Goal: Task Accomplishment & Management: Complete application form

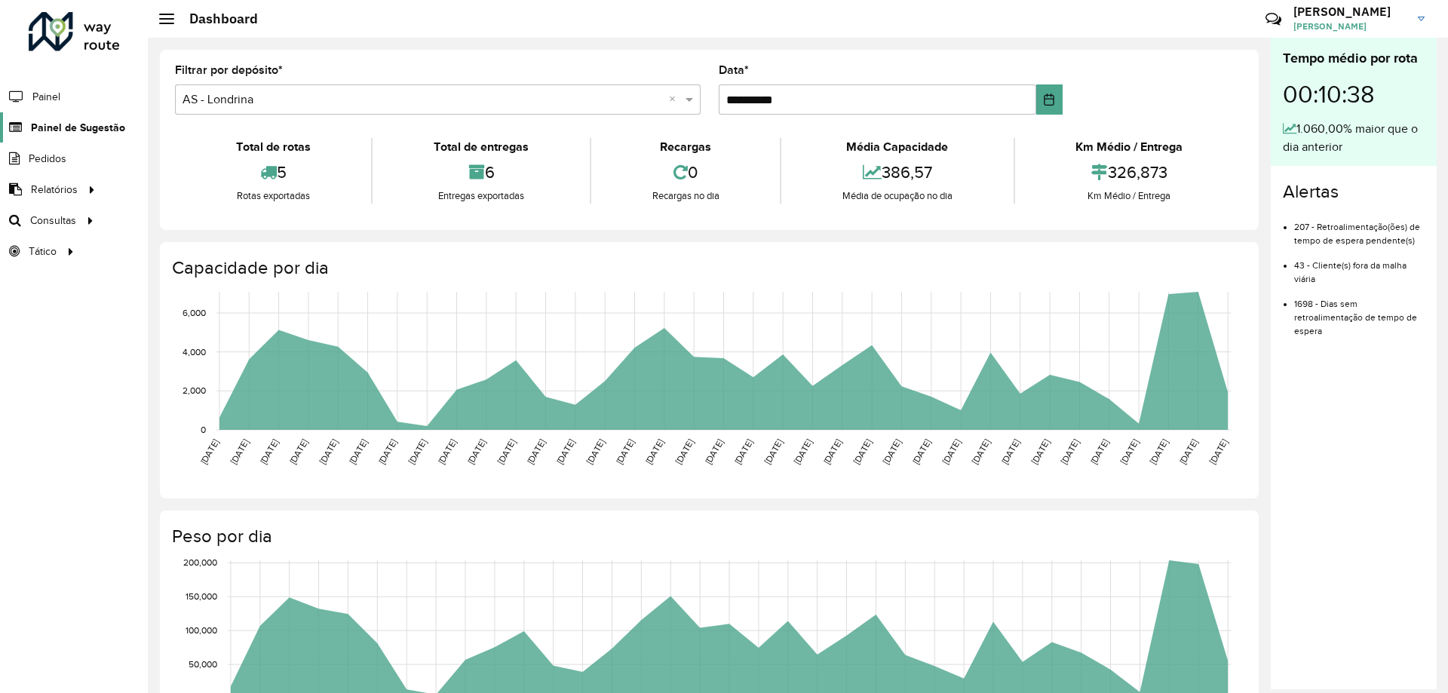
click at [31, 134] on span "Painel de Sugestão" at bounding box center [78, 128] width 94 height 16
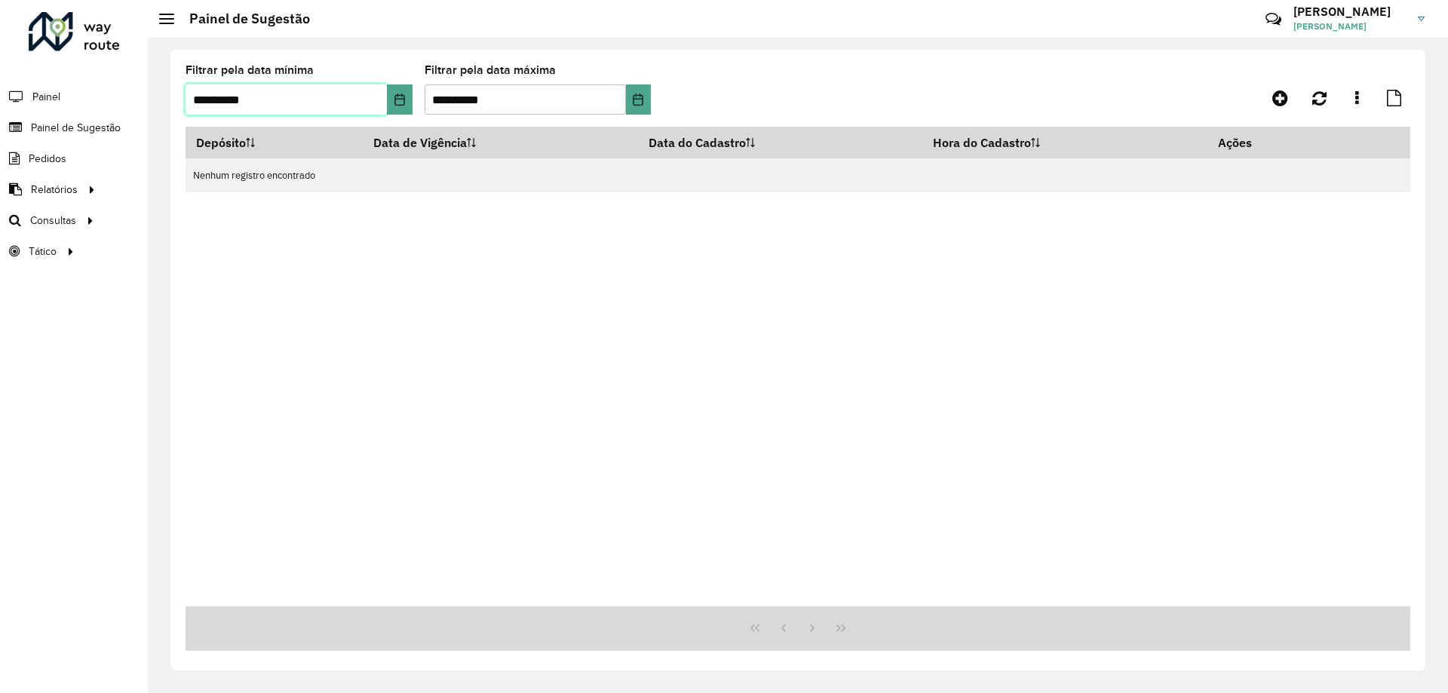
click at [336, 104] on input "**********" at bounding box center [286, 99] width 201 height 30
click at [403, 90] on button "Choose Date" at bounding box center [399, 99] width 25 height 30
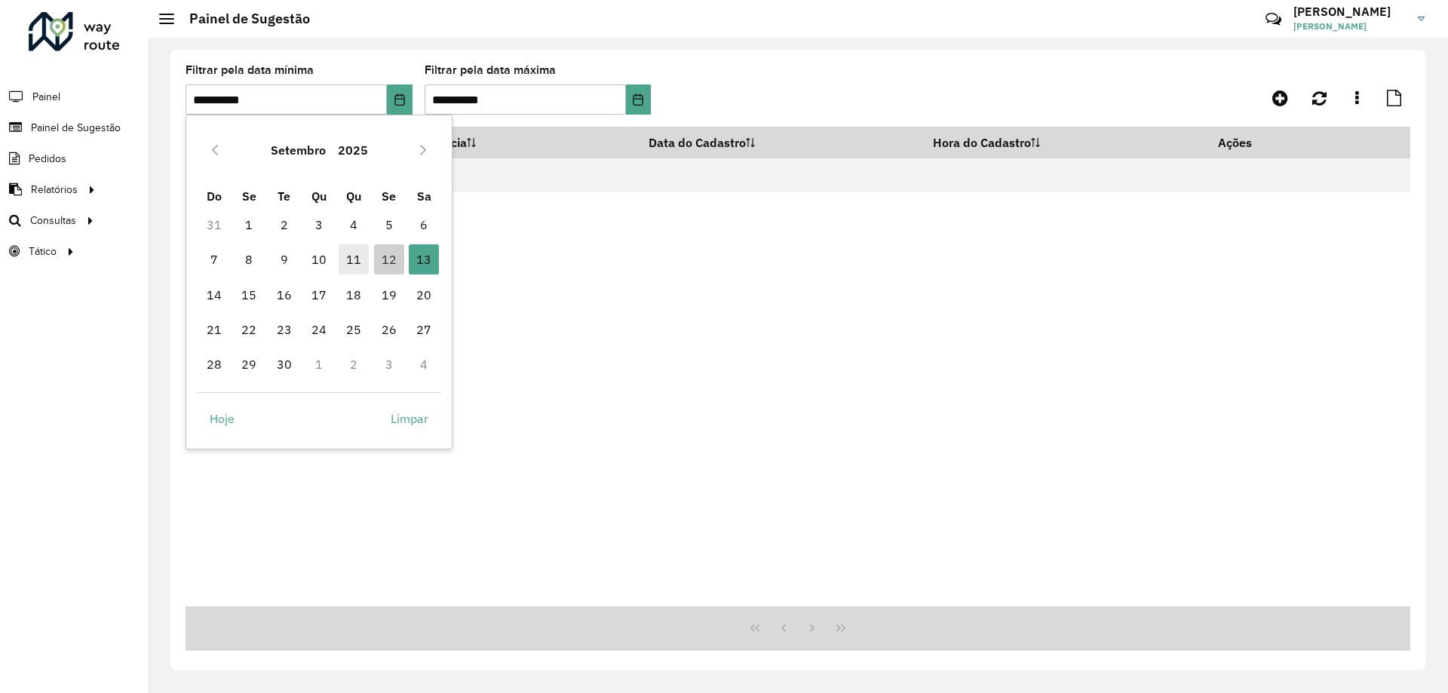
click at [359, 255] on span "11" at bounding box center [354, 259] width 30 height 30
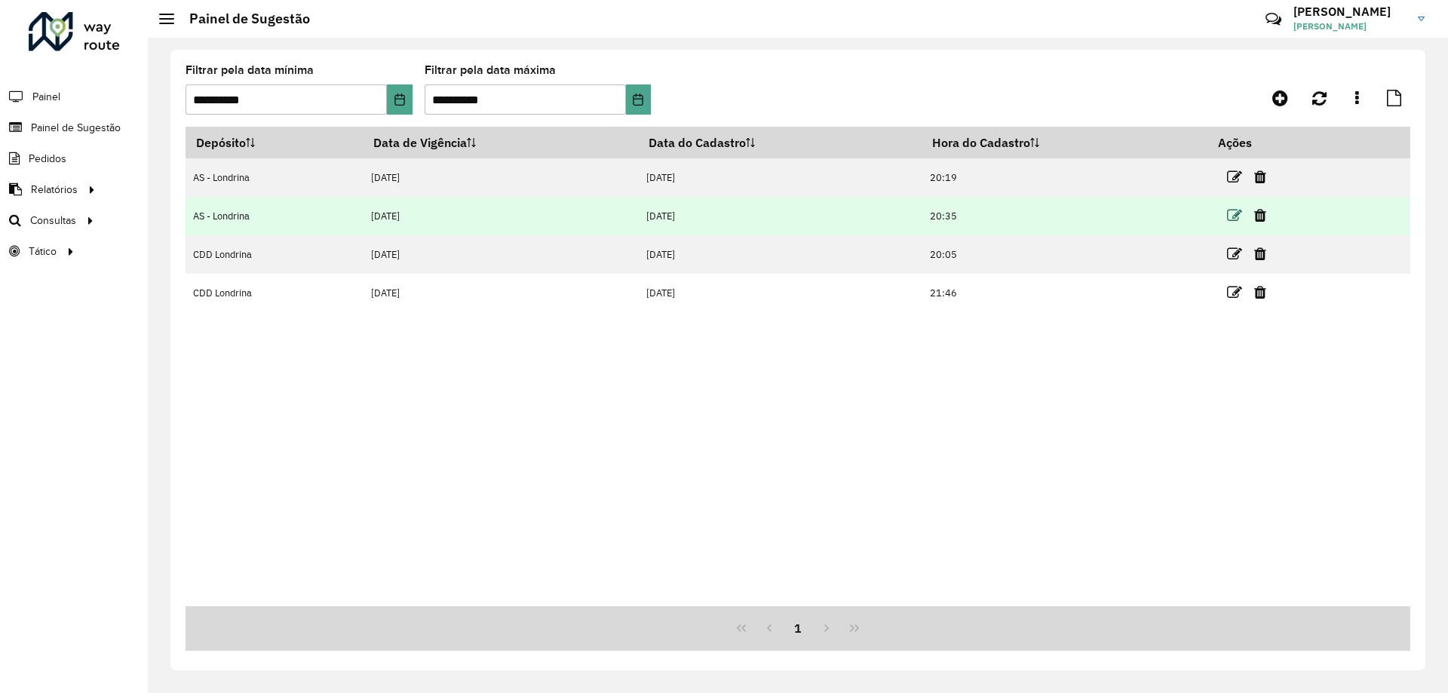
click at [1238, 213] on icon at bounding box center [1234, 215] width 15 height 15
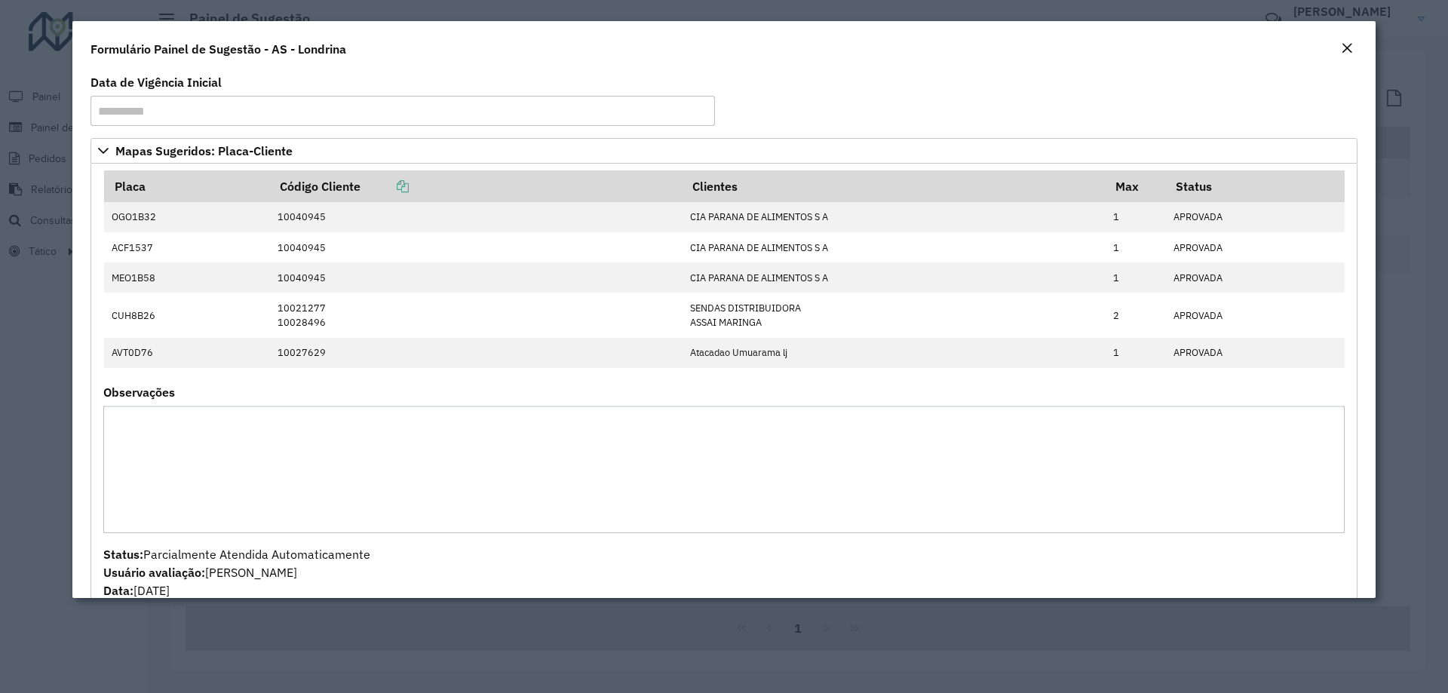
click at [1349, 42] on em "Close" at bounding box center [1347, 48] width 12 height 12
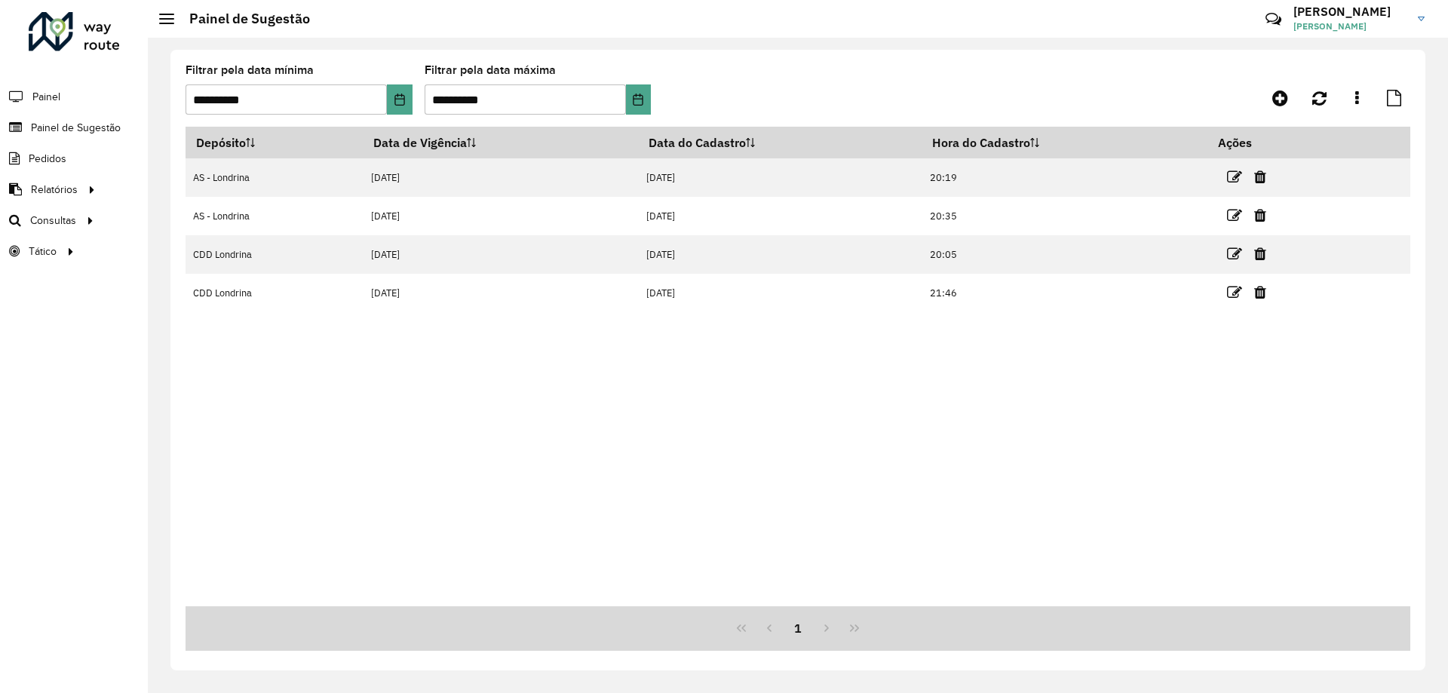
click at [1239, 288] on icon at bounding box center [1234, 292] width 15 height 15
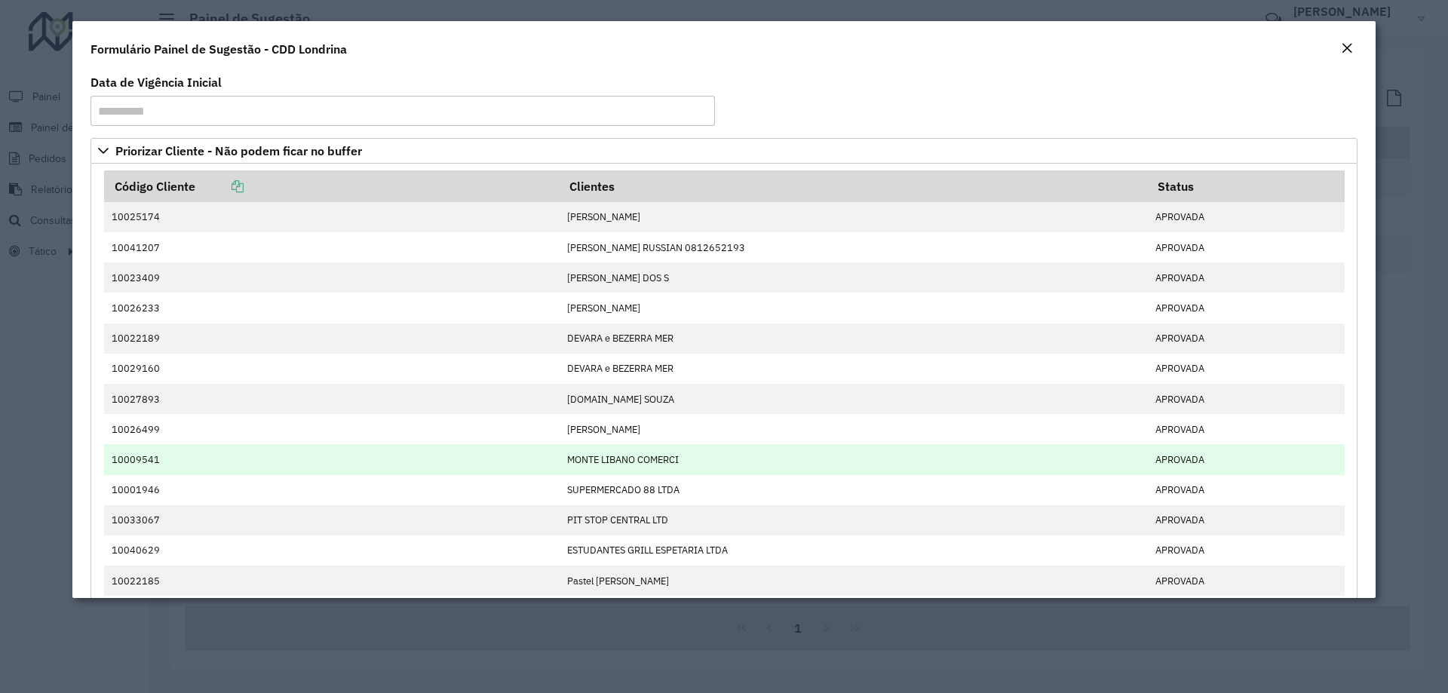
scroll to position [75, 0]
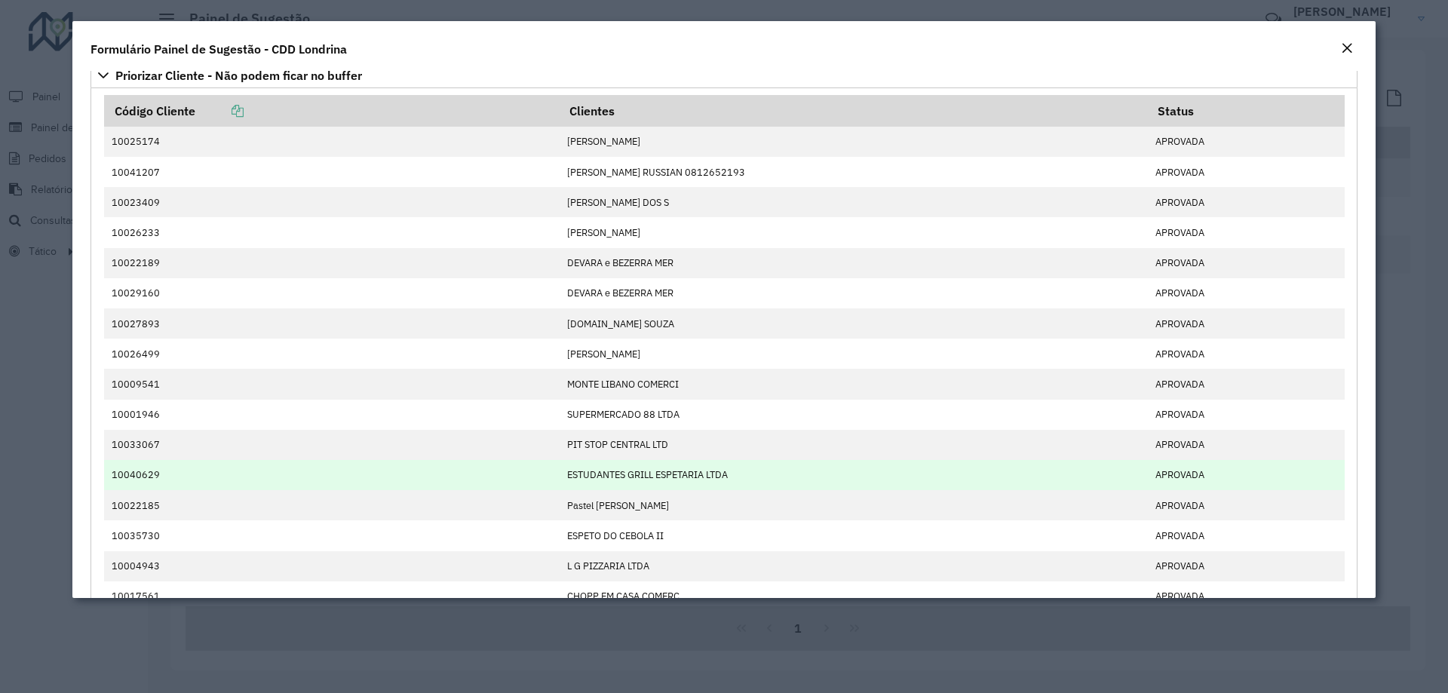
click at [182, 481] on td "10040629" at bounding box center [332, 475] width 456 height 30
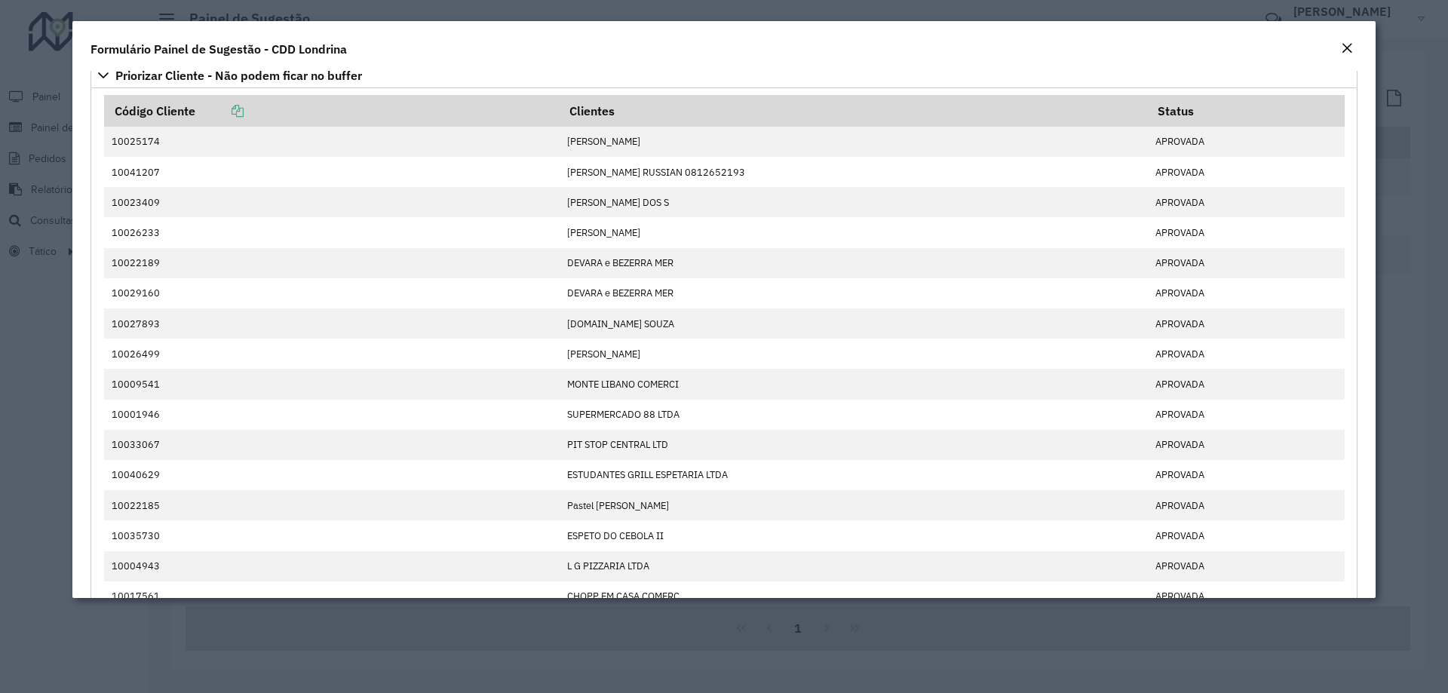
click at [1342, 45] on em "Close" at bounding box center [1347, 48] width 12 height 12
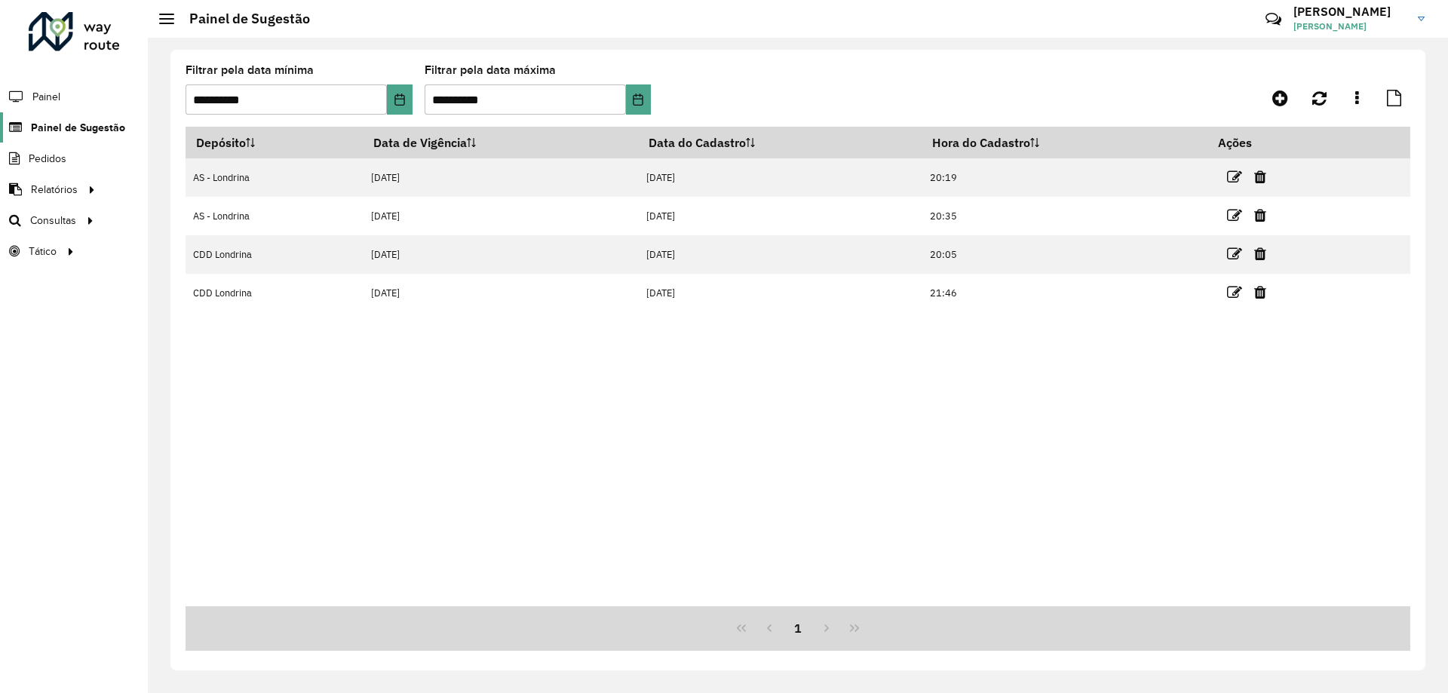
click at [52, 130] on span "Painel de Sugestão" at bounding box center [78, 128] width 94 height 16
click at [78, 116] on link "Painel de Sugestão" at bounding box center [62, 127] width 125 height 30
click at [85, 140] on link "Painel de Sugestão" at bounding box center [62, 127] width 125 height 30
click at [96, 125] on span "Painel de Sugestão" at bounding box center [78, 128] width 94 height 16
click at [404, 94] on icon "Choose Date" at bounding box center [400, 100] width 12 height 12
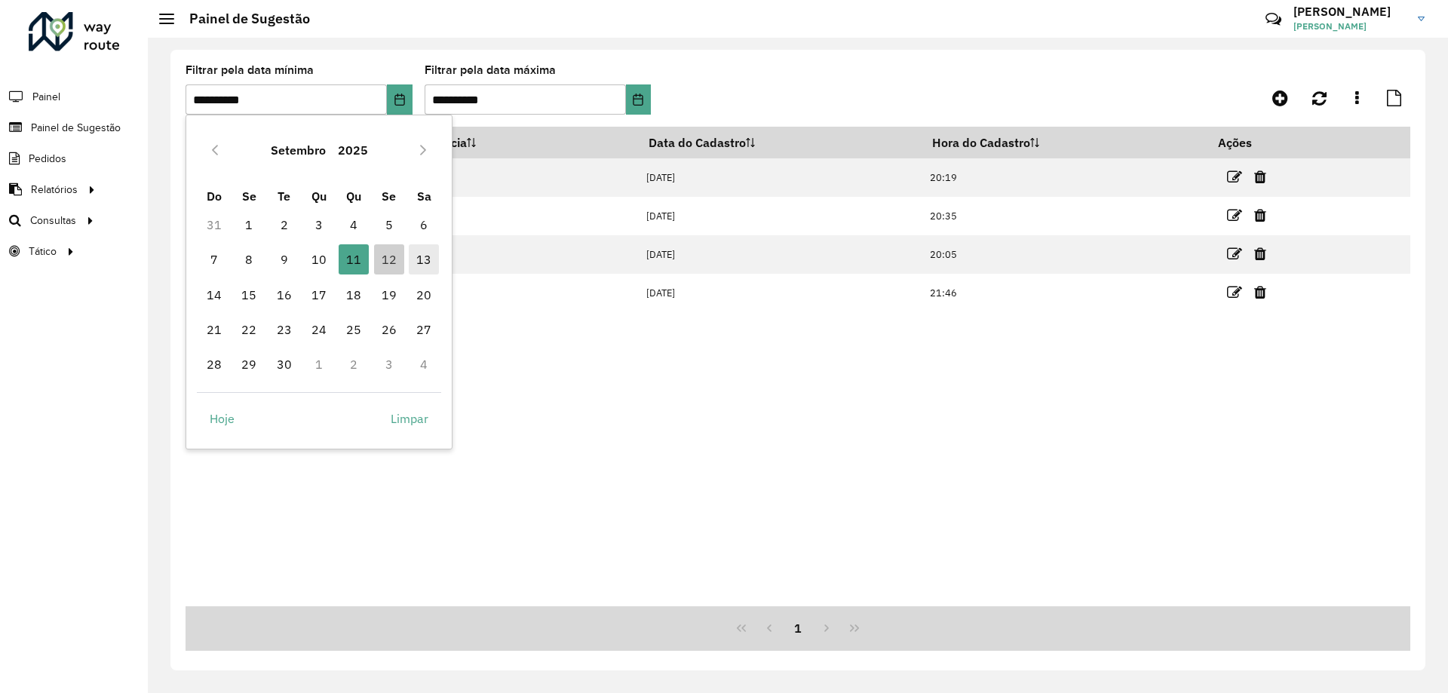
click at [428, 256] on span "13" at bounding box center [424, 259] width 30 height 30
type input "**********"
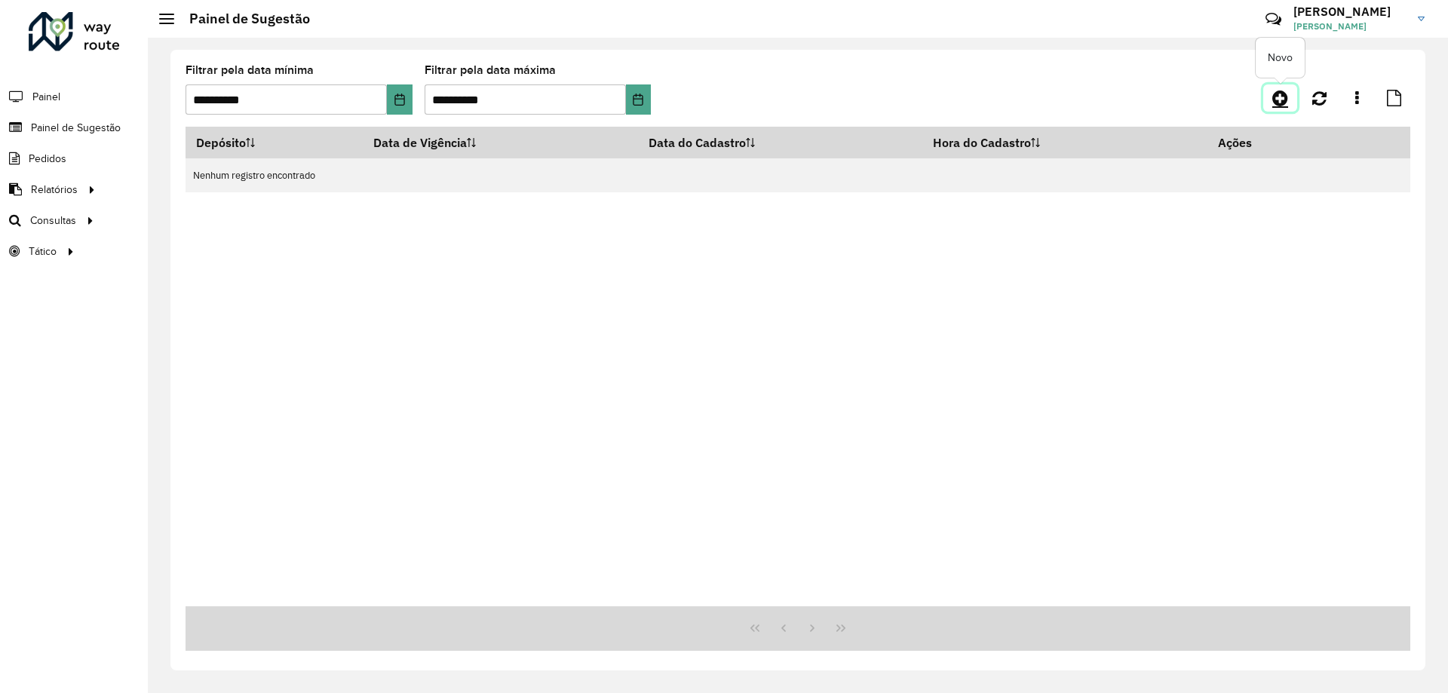
click at [1281, 107] on link at bounding box center [1280, 97] width 34 height 27
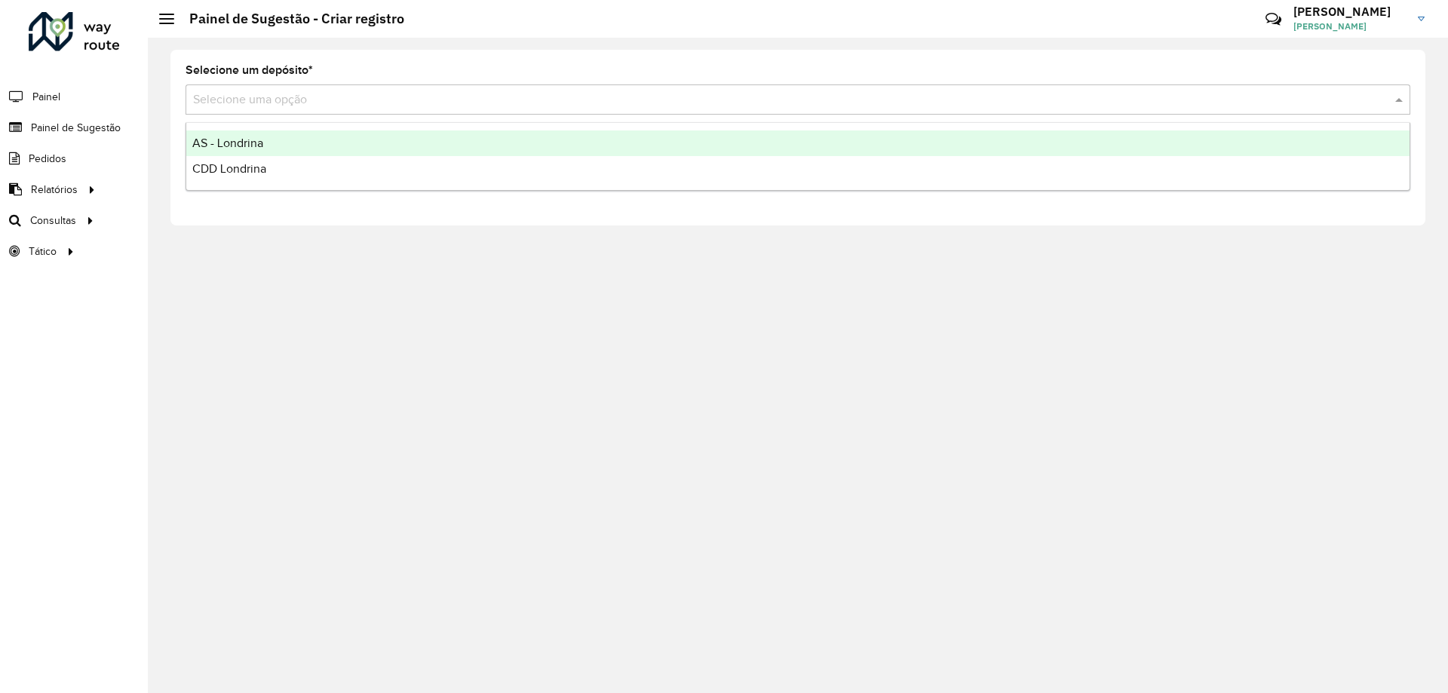
click at [290, 97] on input "text" at bounding box center [783, 100] width 1180 height 18
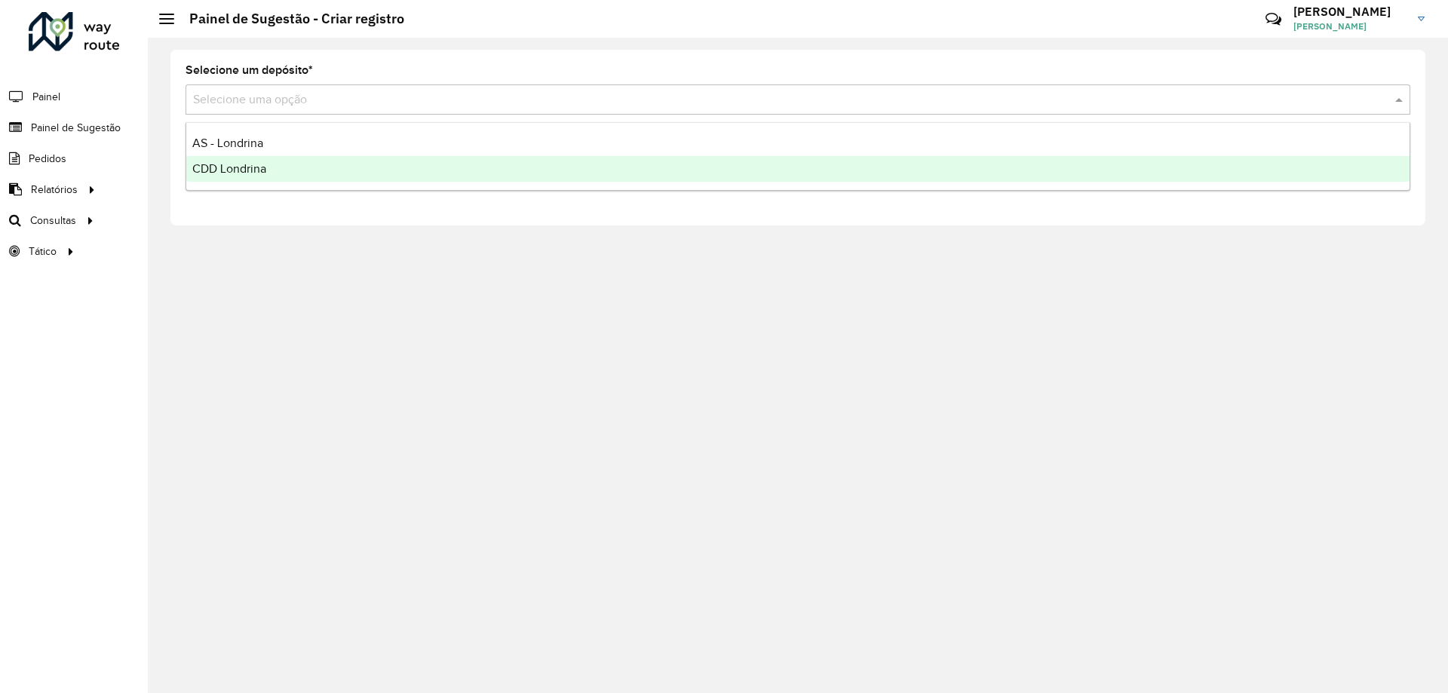
click at [253, 167] on span "CDD Londrina" at bounding box center [229, 168] width 74 height 13
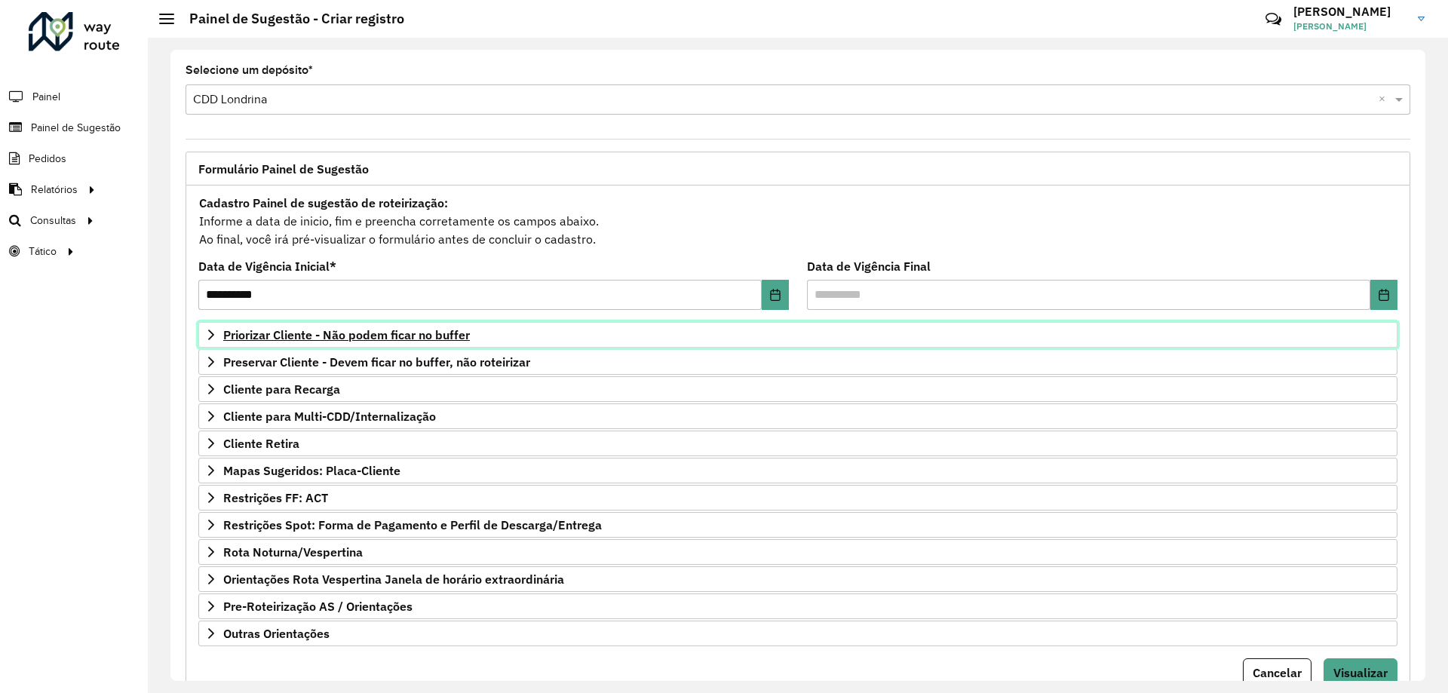
click at [428, 329] on span "Priorizar Cliente - Não podem ficar no buffer" at bounding box center [346, 335] width 247 height 12
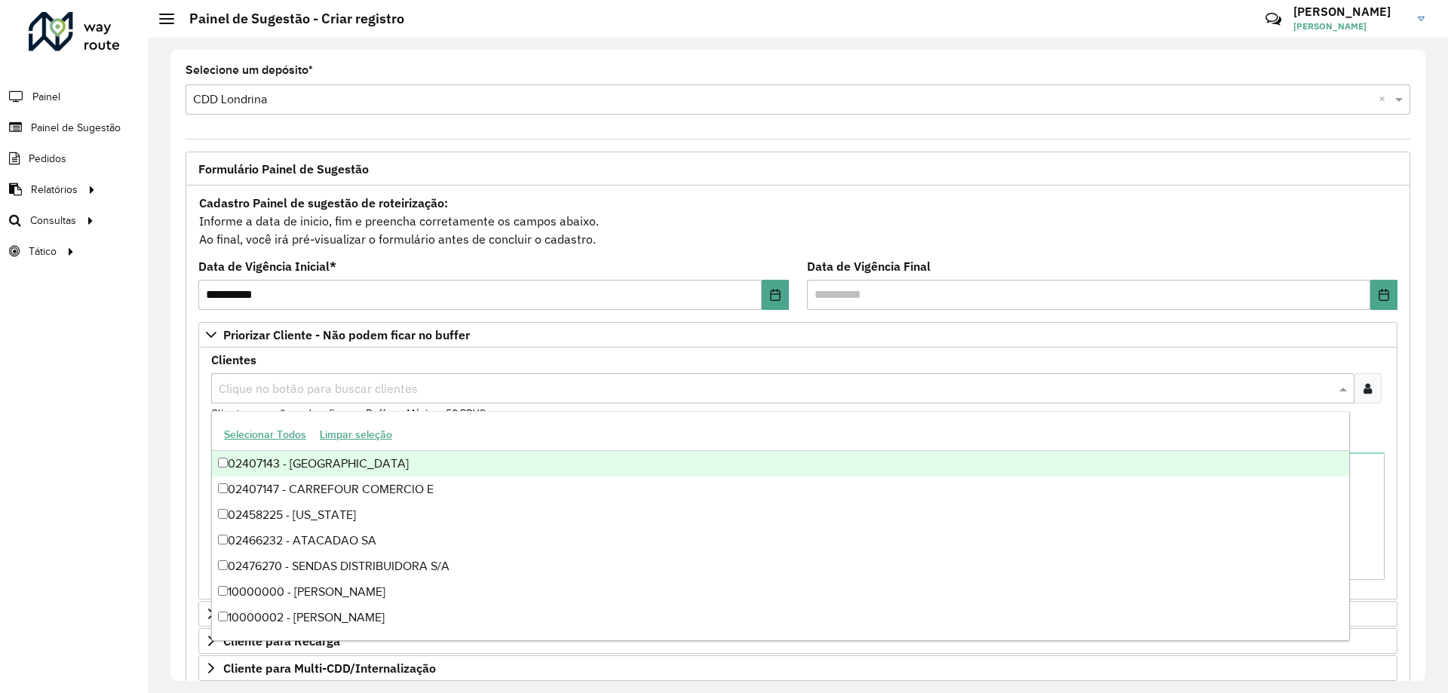
click at [437, 389] on input "text" at bounding box center [775, 389] width 1121 height 18
paste input "*****"
type input "*****"
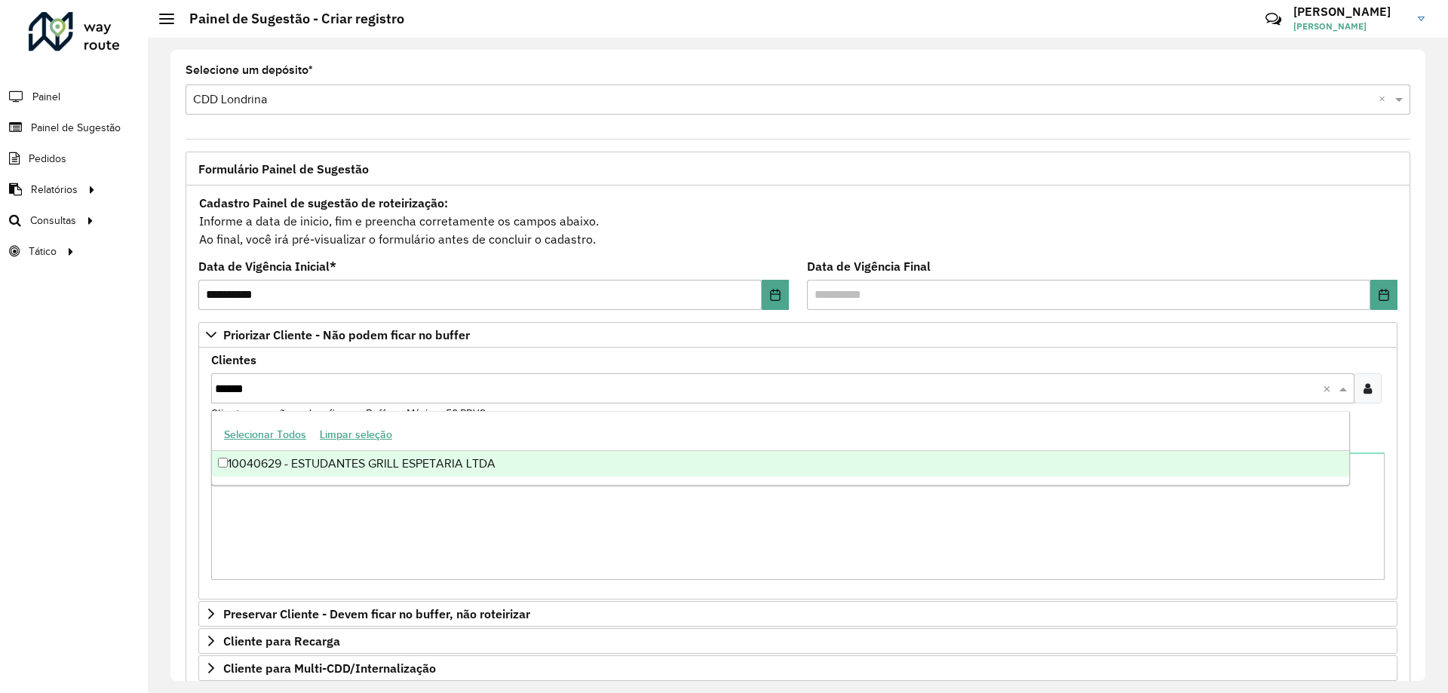
click at [292, 459] on div "10040629 - ESTUDANTES GRILL ESPETARIA LTDA" at bounding box center [780, 464] width 1137 height 26
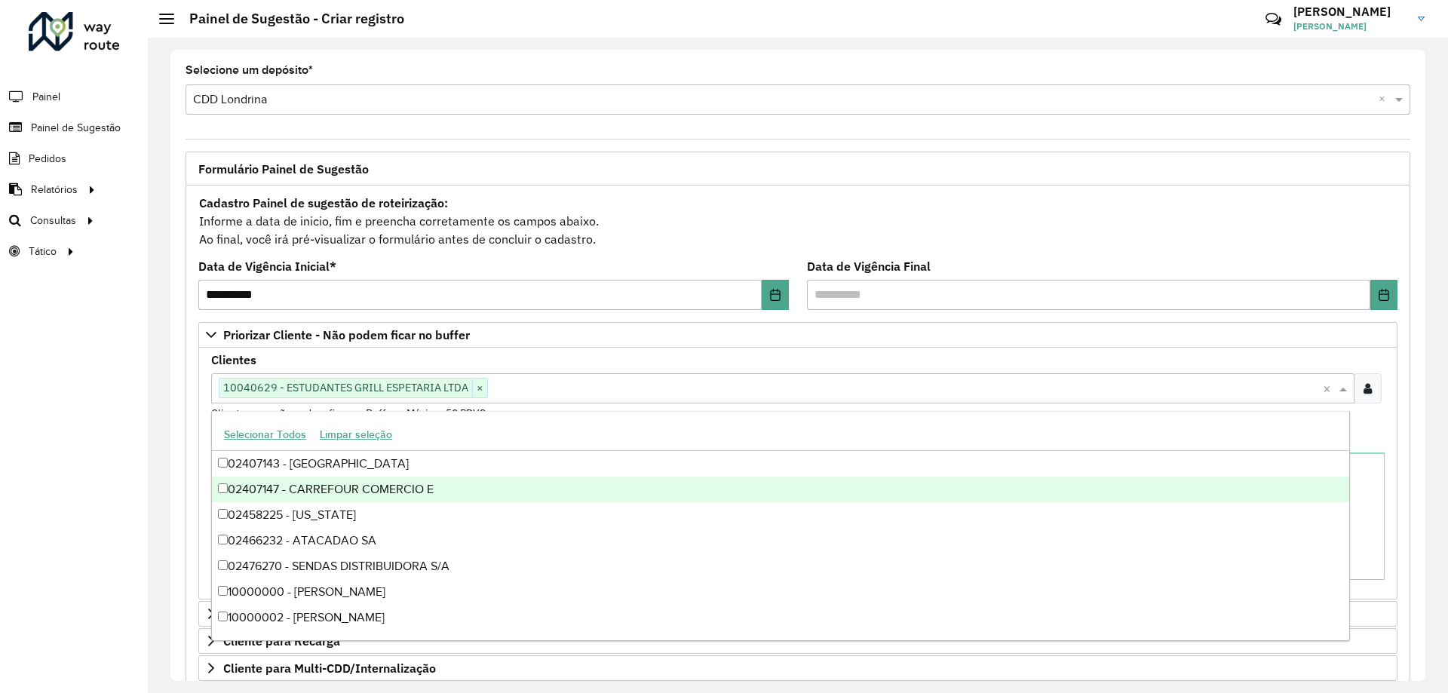
click at [37, 519] on div "Roteirizador AmbevTech Painel Painel de Sugestão Pedidos Relatórios Clientes Cl…" at bounding box center [74, 346] width 148 height 693
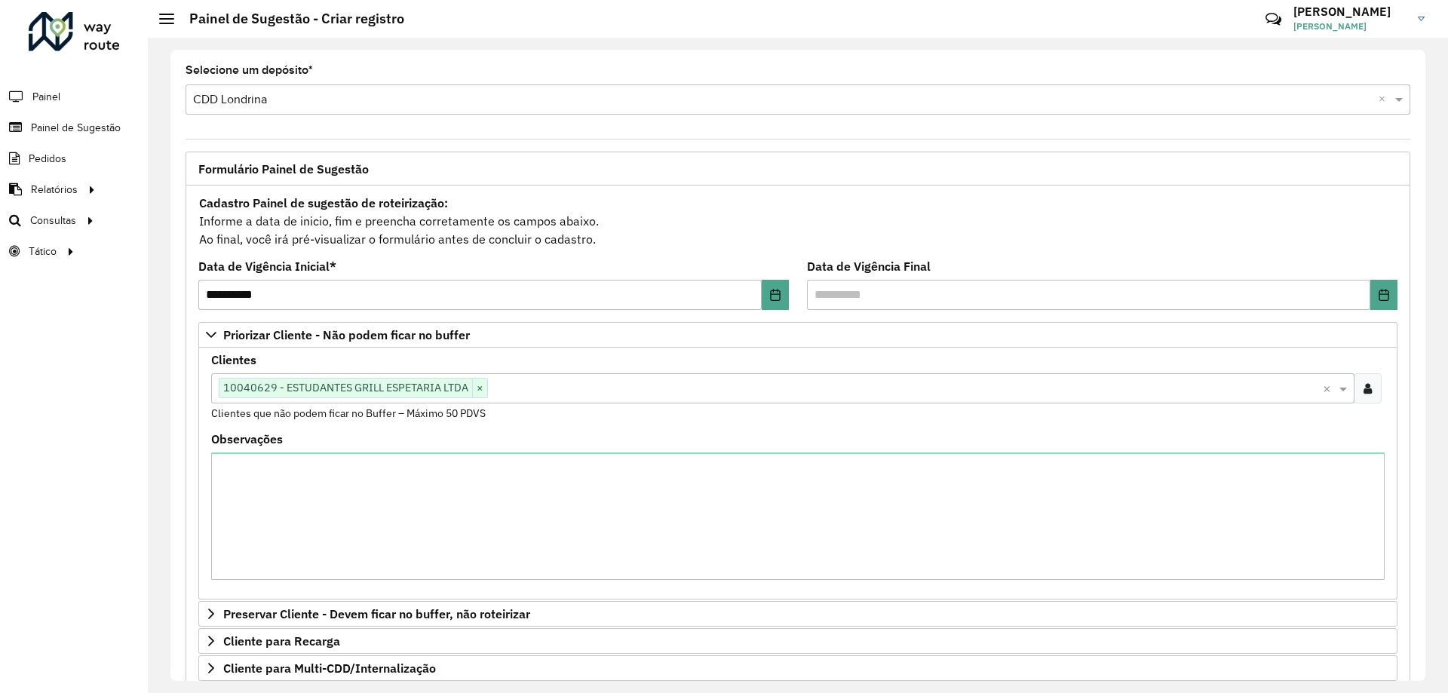
scroll to position [311, 0]
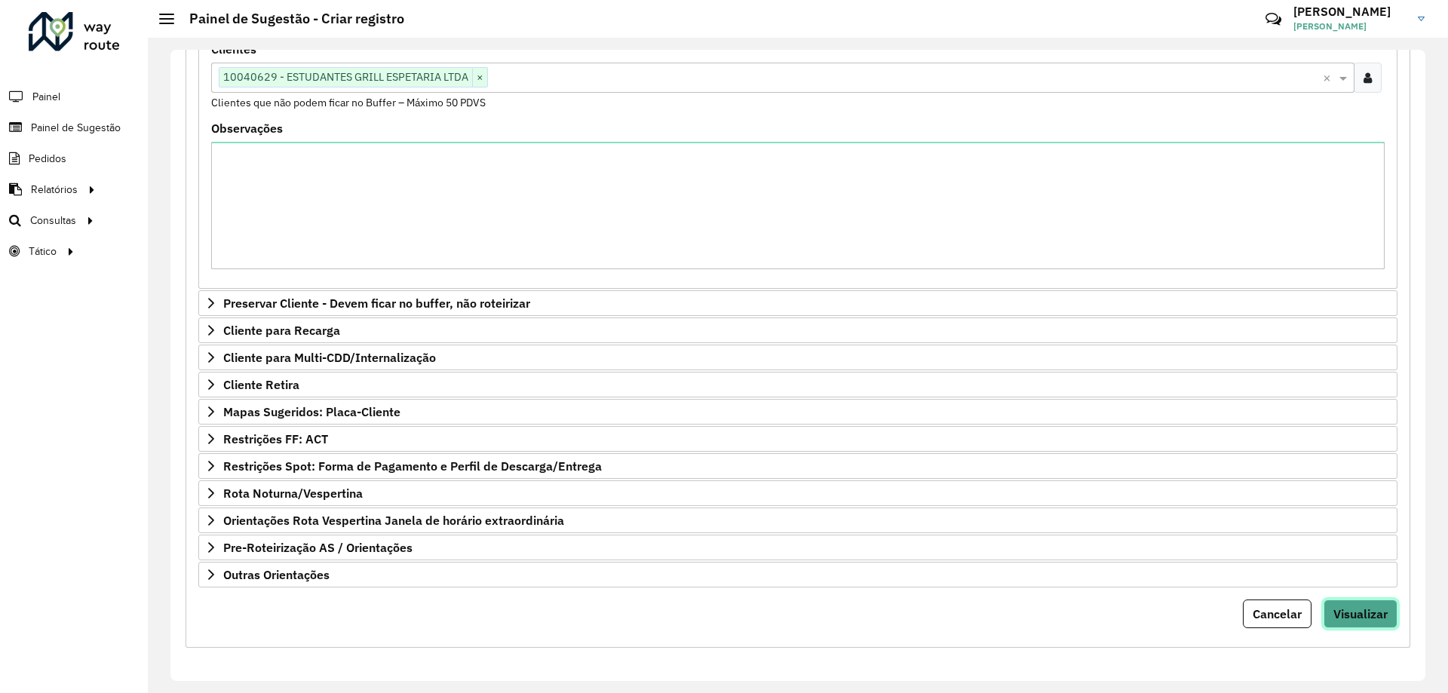
click at [1390, 606] on button "Visualizar" at bounding box center [1361, 614] width 74 height 29
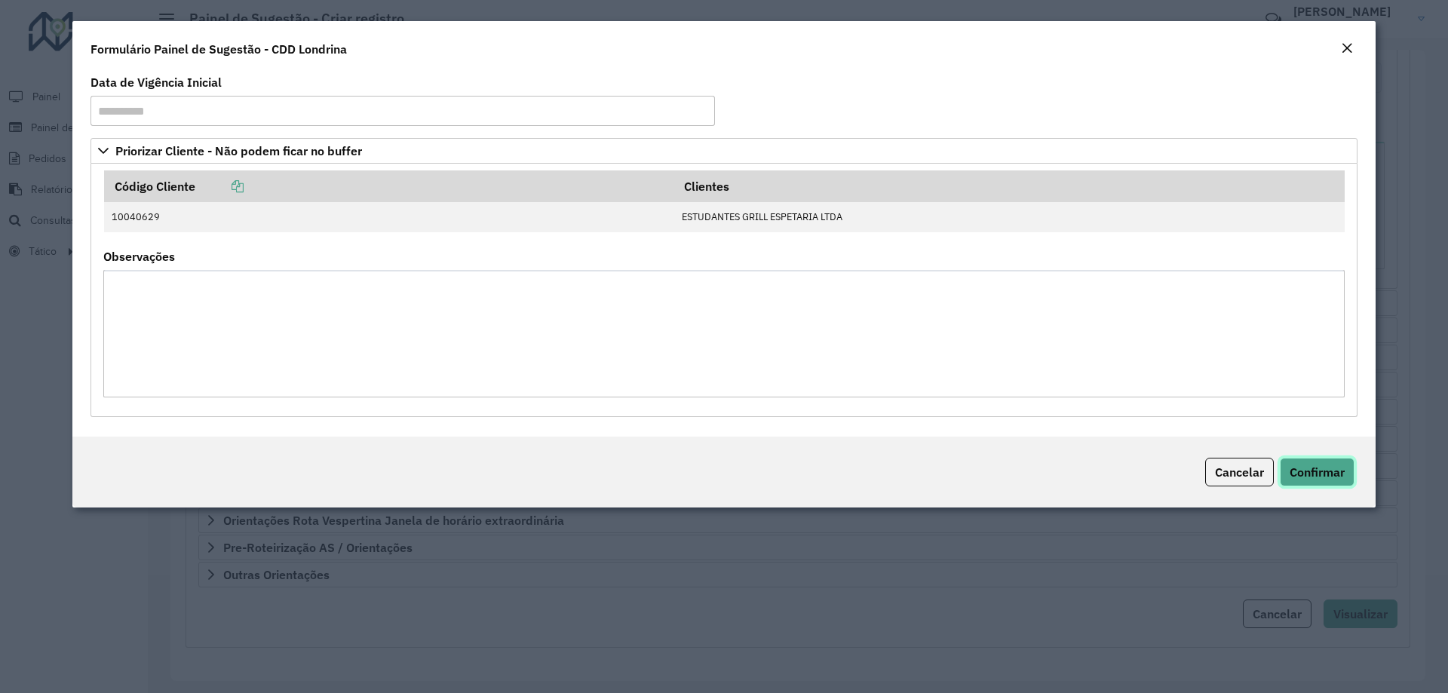
click at [1308, 461] on button "Confirmar" at bounding box center [1317, 472] width 75 height 29
